Goal: Task Accomplishment & Management: Complete application form

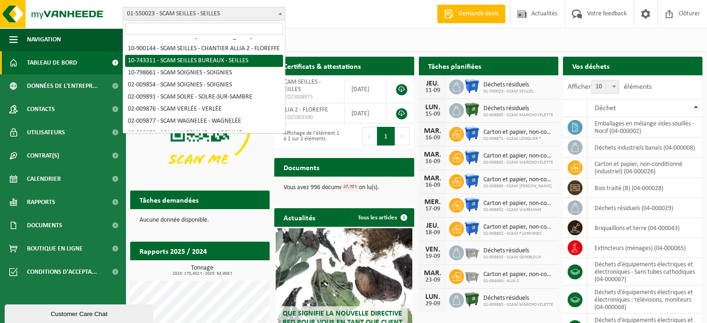
scroll to position [511, 0]
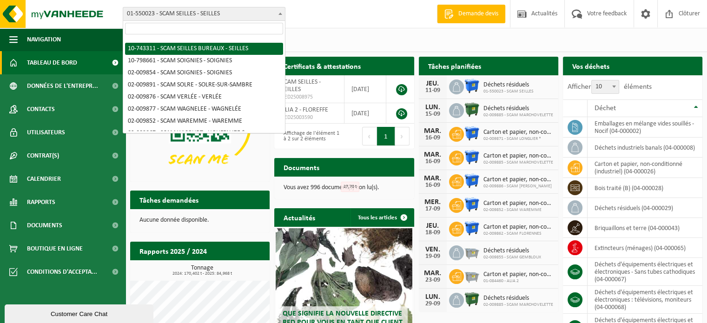
select select "4774"
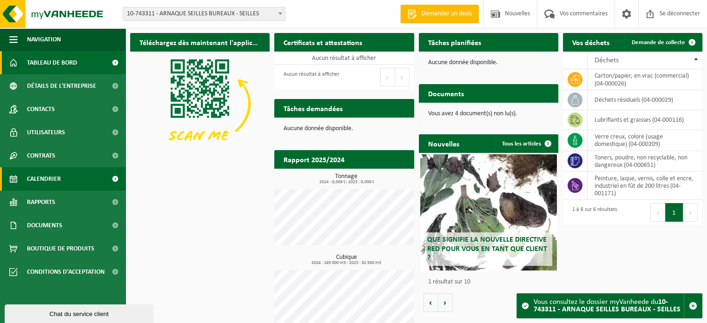
click at [45, 176] on font "Calendrier" at bounding box center [44, 179] width 34 height 7
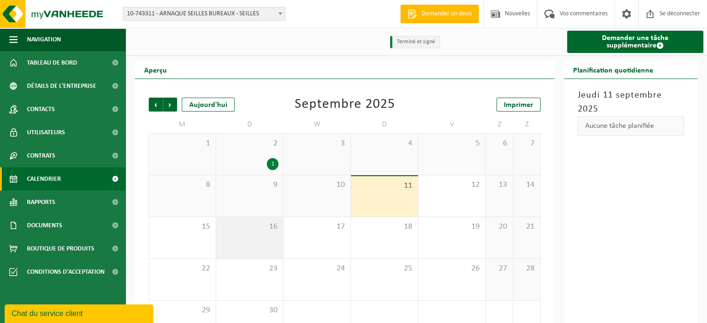
click at [259, 242] on div "16" at bounding box center [249, 237] width 67 height 41
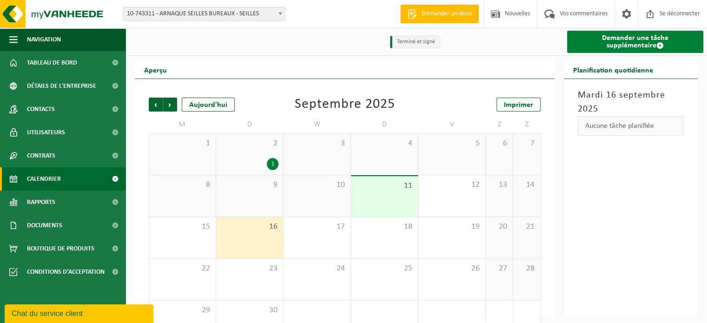
click at [613, 53] on link "Demander une tâche supplémentaire" at bounding box center [635, 42] width 136 height 22
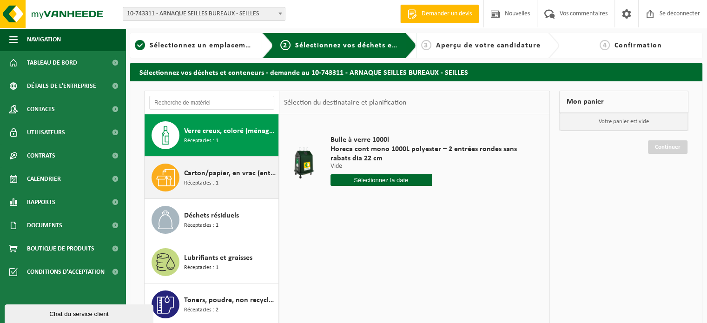
click at [210, 182] on font "Réceptacles : 1" at bounding box center [201, 183] width 34 height 6
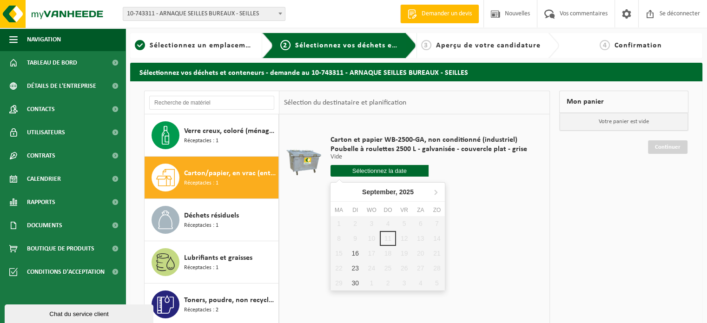
click at [397, 172] on input "text" at bounding box center [379, 171] width 99 height 12
click at [355, 263] on font "16" at bounding box center [356, 262] width 7 height 7
type input "Van 2025-09-16"
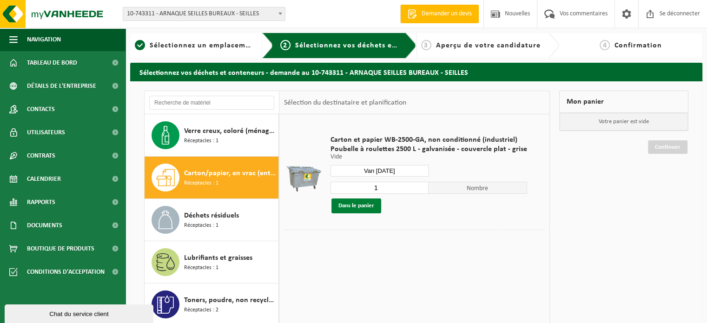
click at [351, 205] on font "Dans le panier" at bounding box center [356, 206] width 36 height 6
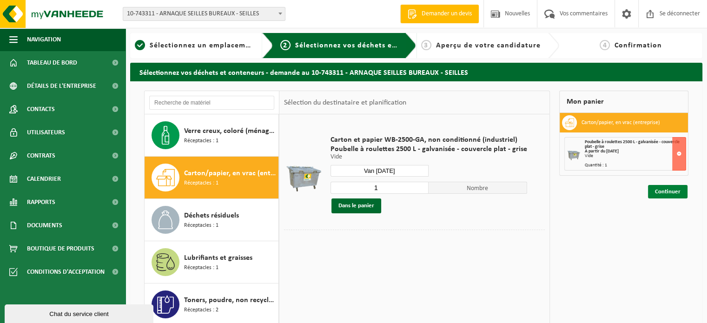
click at [662, 190] on font "Continuer" at bounding box center [668, 192] width 26 height 6
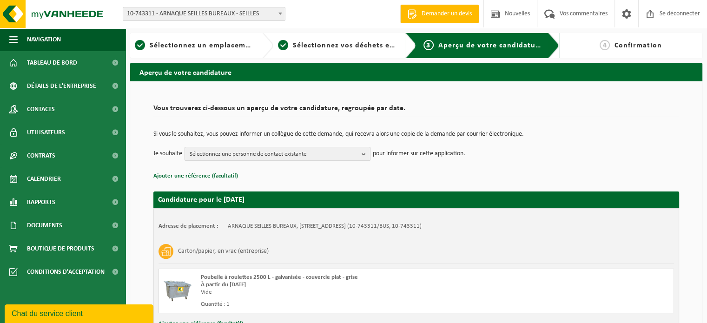
click at [215, 154] on font "Sélectionnez une personne de contact existante" at bounding box center [248, 154] width 117 height 6
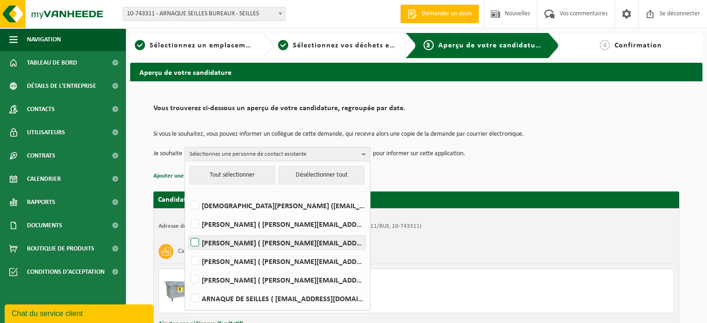
click at [192, 241] on label "THIERRY DE SMEDT ( thierry.desmedt@scam-sc.be )" at bounding box center [277, 243] width 177 height 14
click at [187, 231] on input "THIERRY DE SMEDT ( thierry.desmedt@scam-sc.be )" at bounding box center [187, 230] width 0 height 0
checkbox input "true"
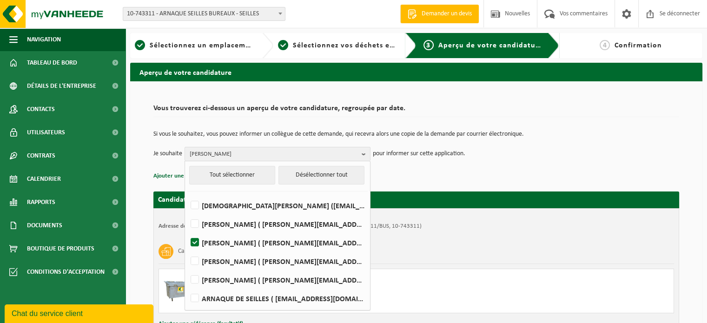
click at [481, 183] on div "Candidature pour le 16/09/2025 Adresse de placement : ARNAQUE SEILLES BUREAUX, …" at bounding box center [416, 267] width 526 height 170
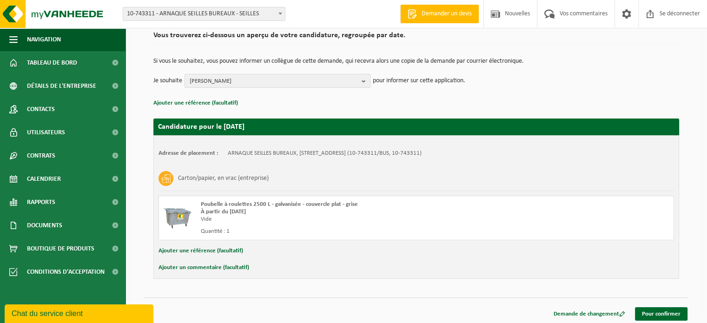
scroll to position [75, 0]
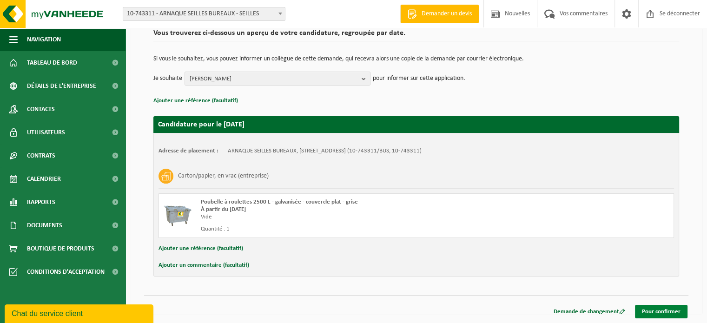
click at [659, 314] on font "Pour confirmer" at bounding box center [661, 312] width 39 height 6
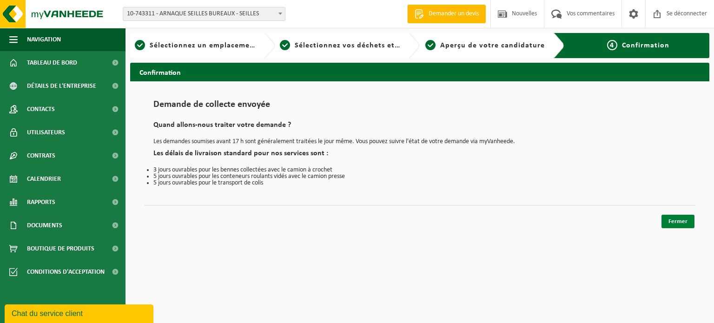
click at [686, 223] on font "Fermer" at bounding box center [677, 221] width 19 height 6
